Goal: Book appointment/travel/reservation

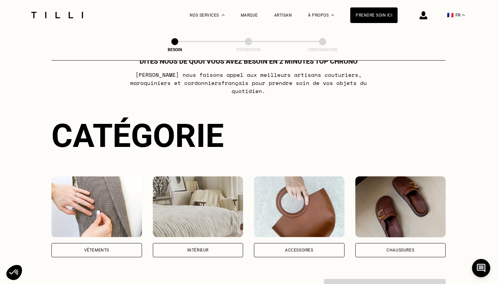
scroll to position [29, 0]
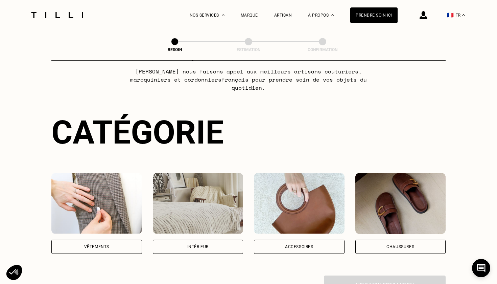
click at [397, 202] on img at bounding box center [400, 203] width 91 height 61
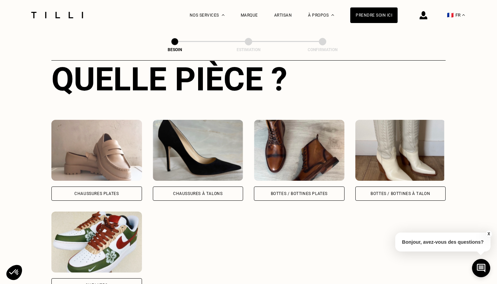
scroll to position [282, 0]
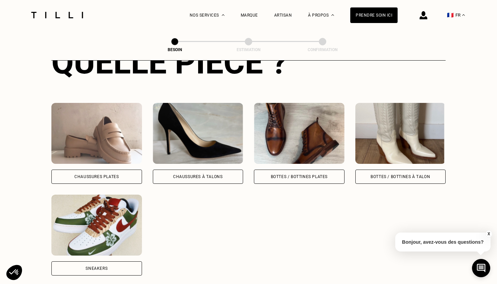
click at [302, 131] on img at bounding box center [299, 133] width 91 height 61
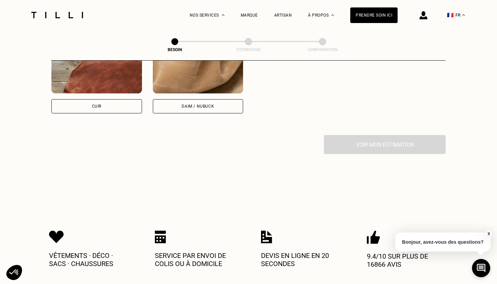
scroll to position [656, 0]
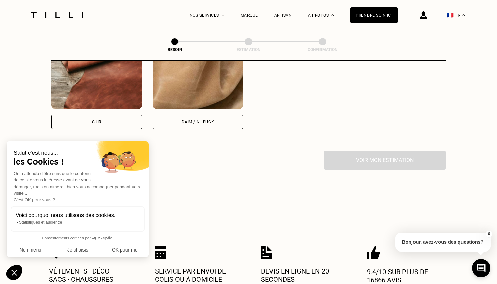
click at [128, 117] on div "Cuir" at bounding box center [96, 122] width 91 height 14
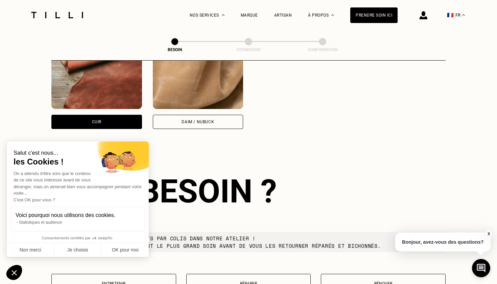
scroll to position [723, 0]
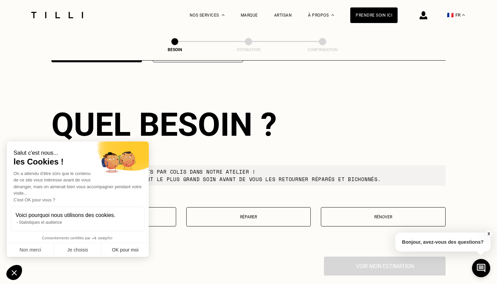
click at [127, 250] on button "OK pour moi" at bounding box center [124, 250] width 47 height 14
checkbox input "true"
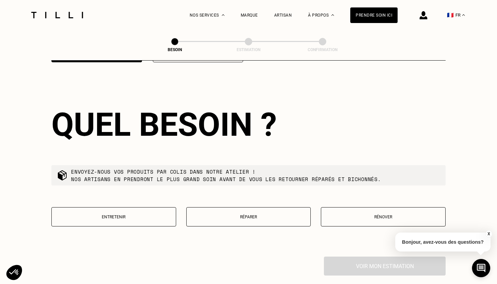
click at [231, 214] on p "Réparer" at bounding box center [248, 216] width 117 height 5
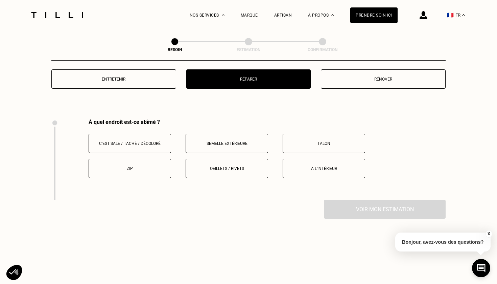
scroll to position [895, 0]
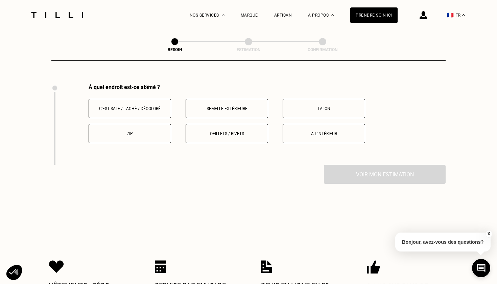
click at [245, 106] on p "Semelle extérieure" at bounding box center [226, 108] width 75 height 5
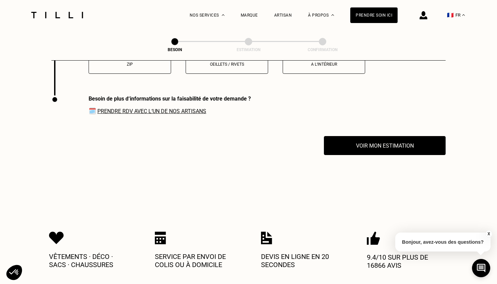
scroll to position [976, 0]
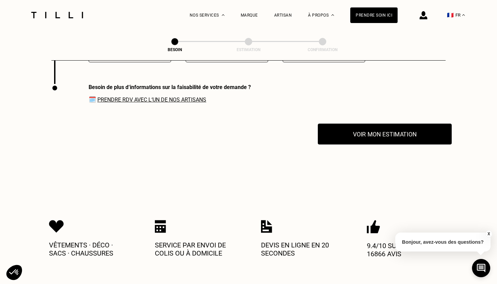
click at [365, 132] on button "Voir mon estimation" at bounding box center [385, 133] width 134 height 21
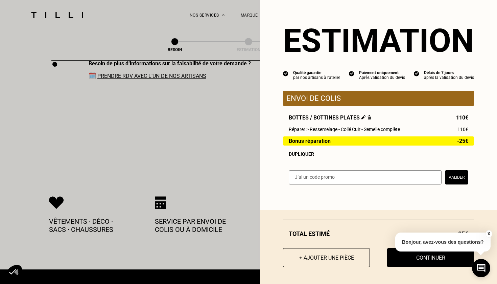
scroll to position [998, 0]
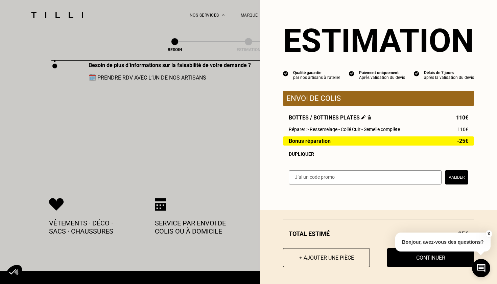
click at [377, 175] on input "text" at bounding box center [365, 177] width 153 height 14
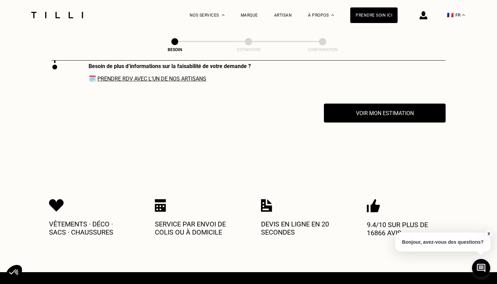
click at [171, 75] on link "Prendre RDV avec l‘un de nos artisans" at bounding box center [151, 78] width 109 height 6
click at [459, 15] on button "🇫🇷 FR" at bounding box center [455, 15] width 25 height 30
click at [457, 90] on span "PT" at bounding box center [459, 88] width 5 height 5
